Goal: Complete application form

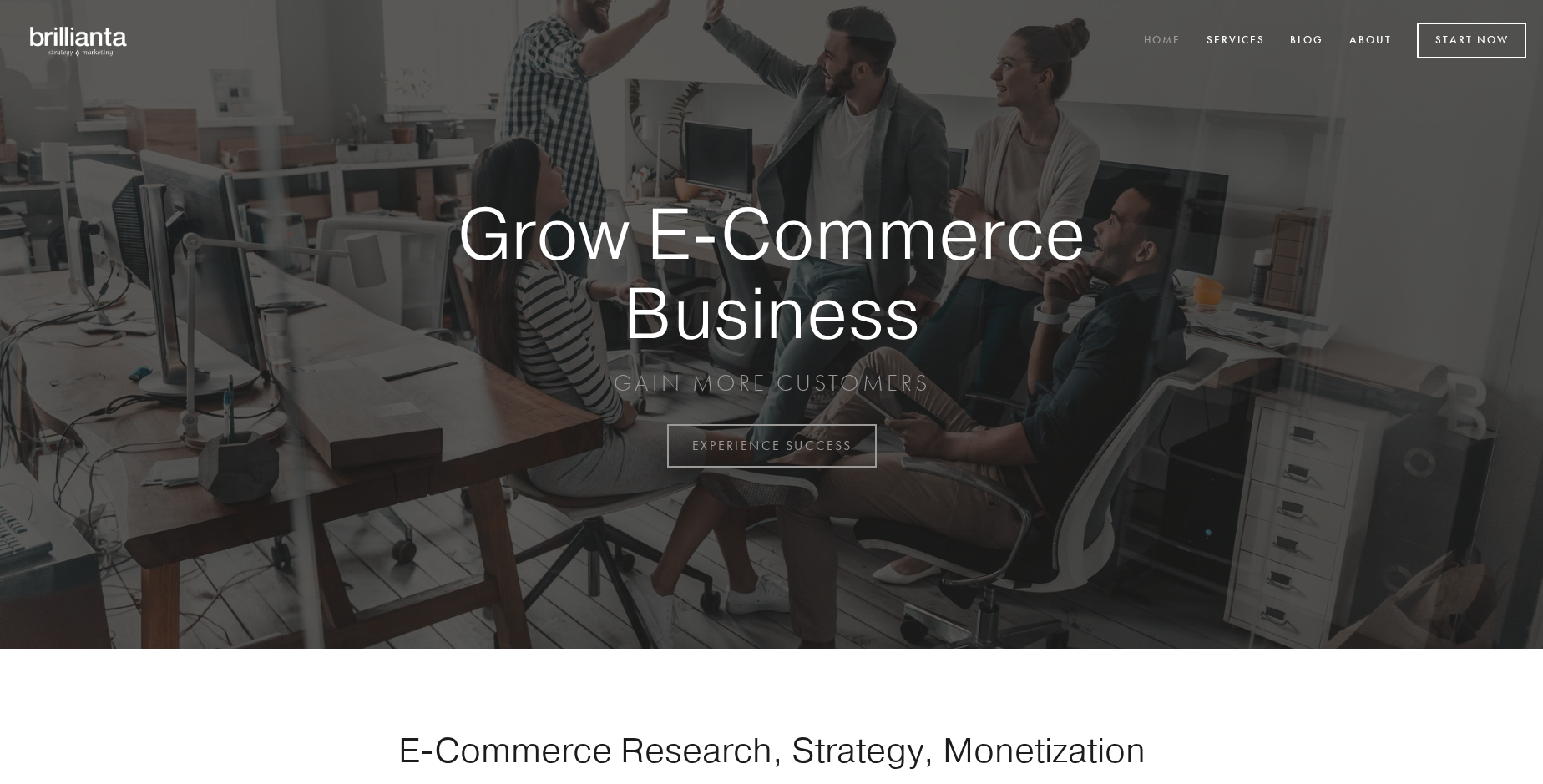
scroll to position [4375, 0]
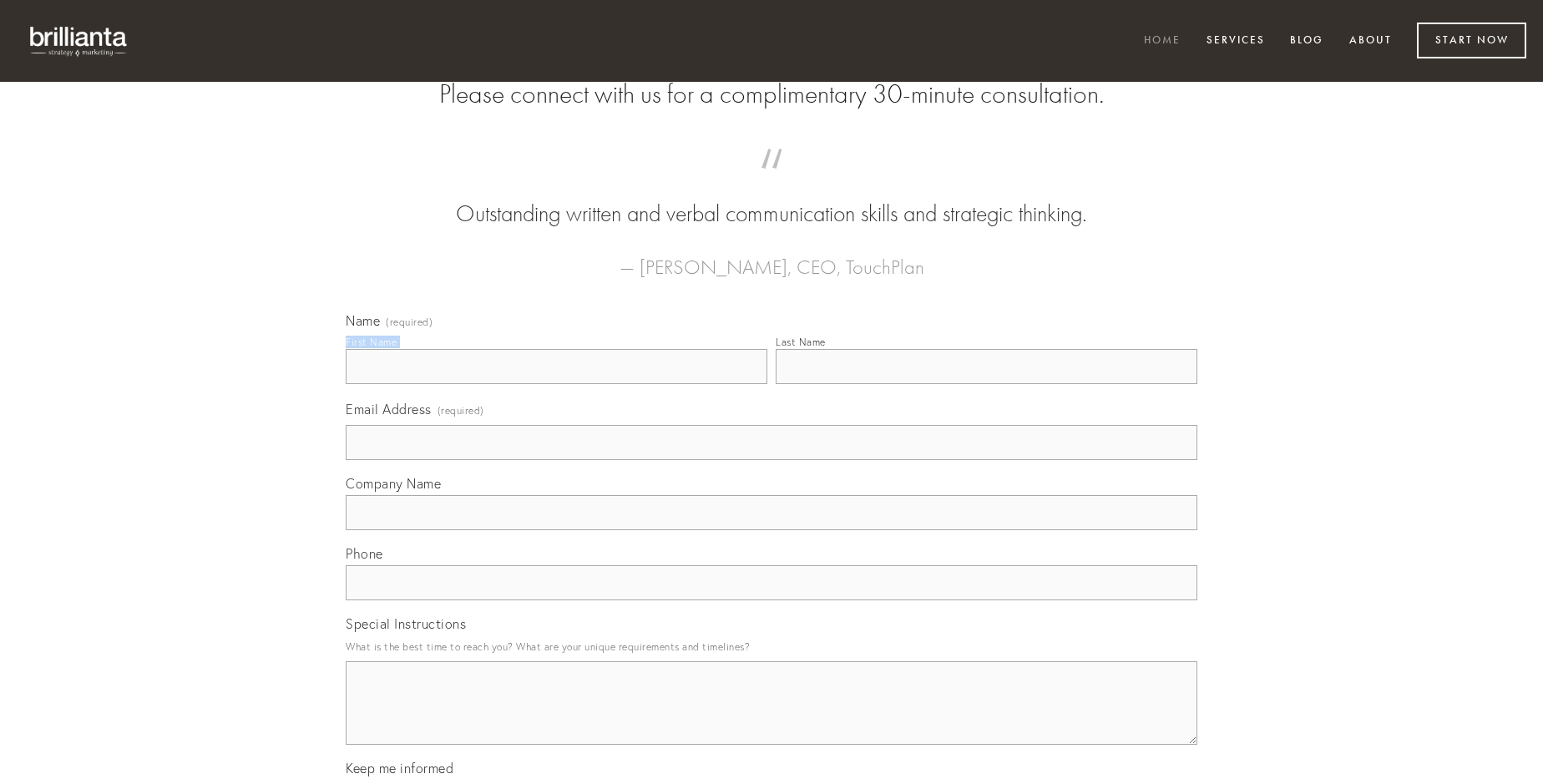
type input "[PERSON_NAME] PhD"
click at [986, 384] on input "Last Name" at bounding box center [987, 366] width 422 height 35
type input "[PERSON_NAME] PhD"
click at [772, 460] on input "Email Address (required)" at bounding box center [772, 442] width 852 height 35
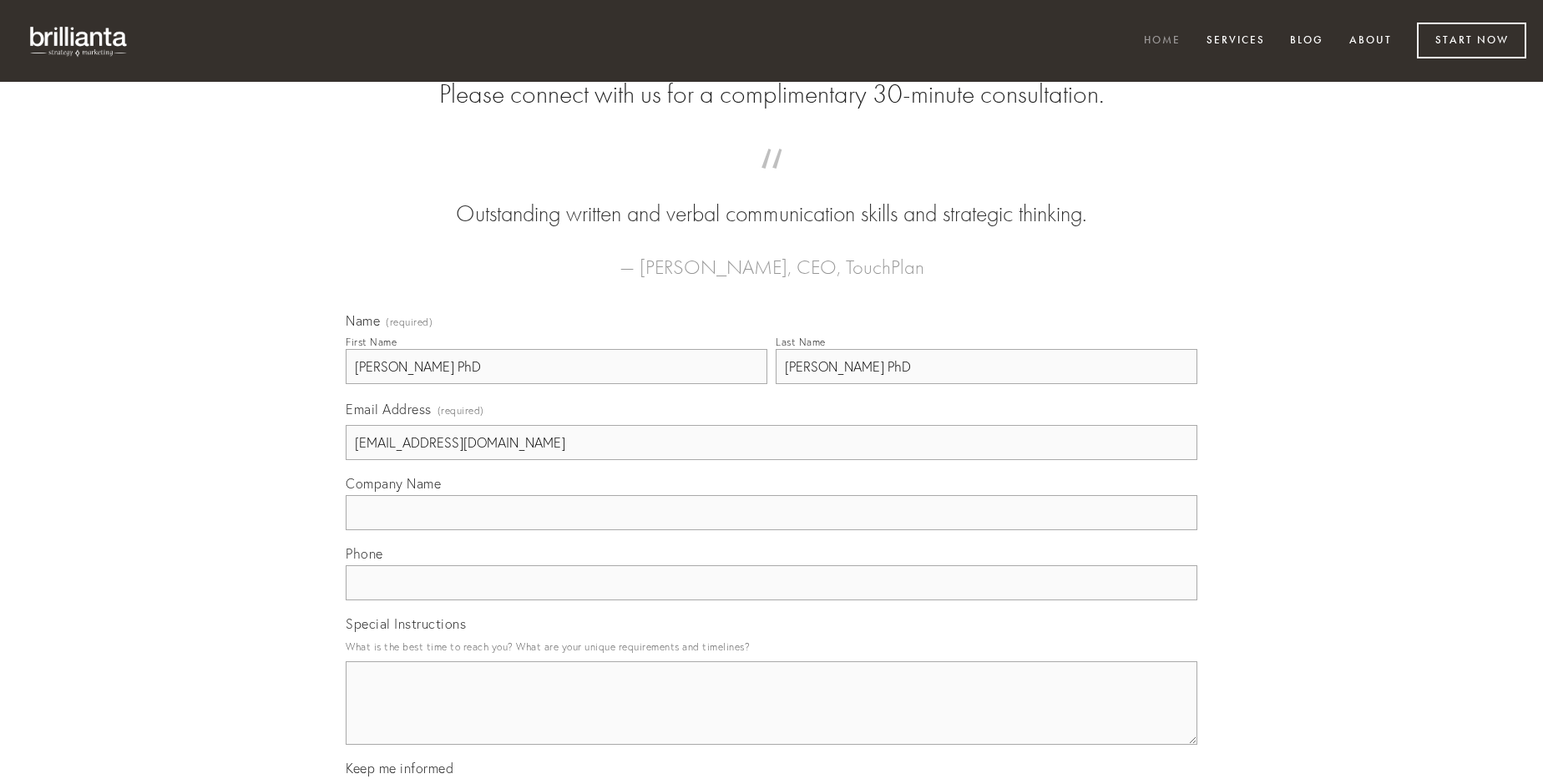
type input "[EMAIL_ADDRESS][DOMAIN_NAME]"
click at [772, 530] on input "Company Name" at bounding box center [772, 512] width 852 height 35
type input "approbo"
click at [772, 601] on input "text" at bounding box center [772, 583] width 852 height 35
click at [772, 717] on textarea "Special Instructions" at bounding box center [772, 703] width 852 height 84
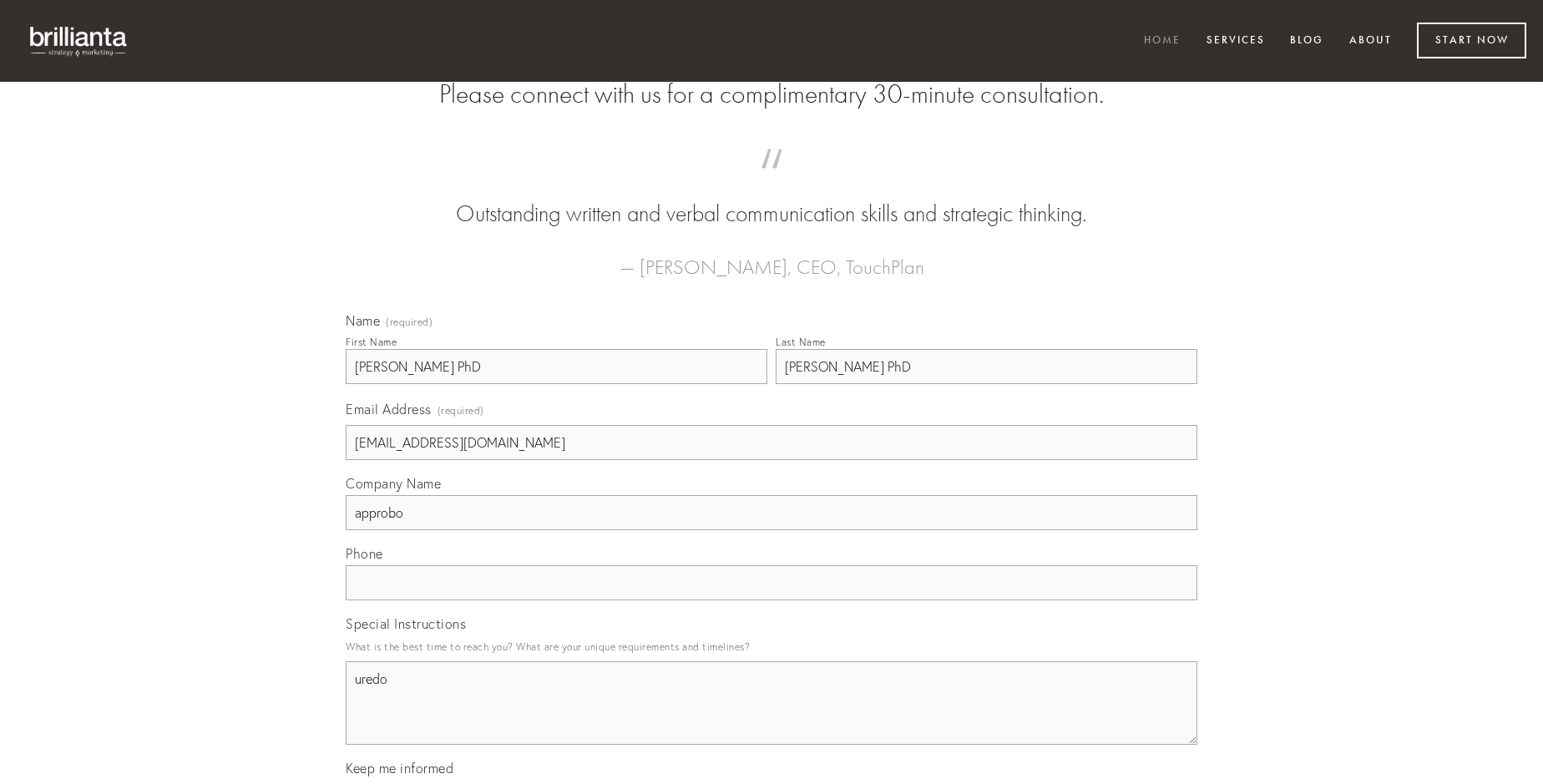
type textarea "uredo"
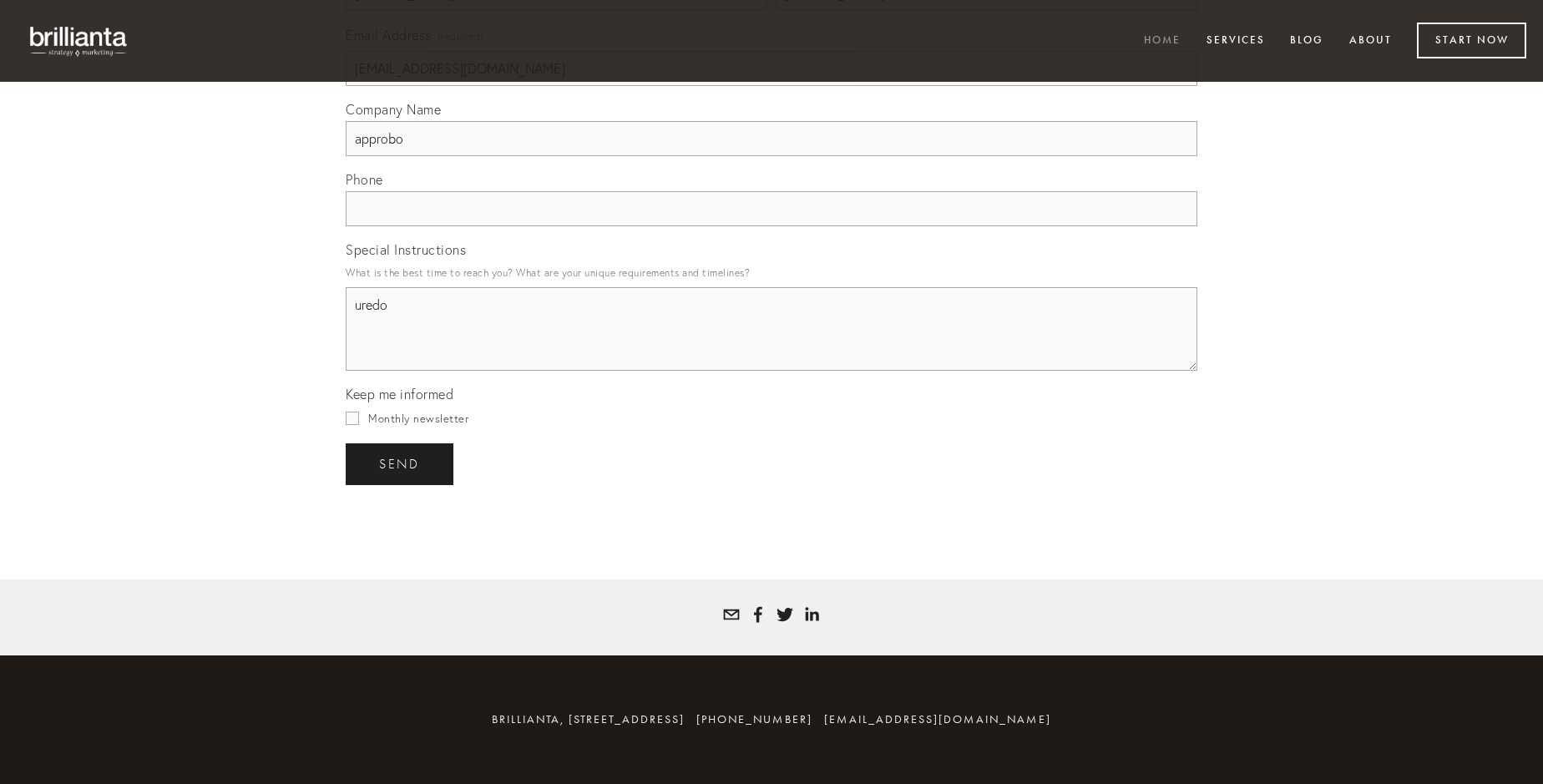
click at [401, 463] on span "send" at bounding box center [399, 464] width 41 height 15
